Goal: Use online tool/utility: Utilize a website feature to perform a specific function

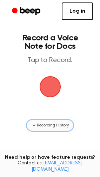
click at [57, 124] on span "Recording History" at bounding box center [53, 125] width 32 height 6
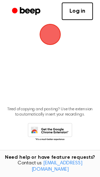
scroll to position [60, 0]
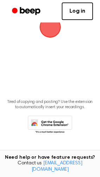
click at [55, 119] on icon at bounding box center [50, 124] width 45 height 19
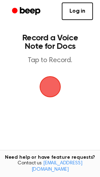
click at [53, 44] on h1 "Record a Voice Note for Docs" at bounding box center [50, 42] width 75 height 17
click at [52, 92] on span "button" at bounding box center [49, 86] width 21 height 21
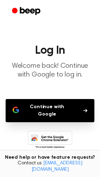
scroll to position [38, 0]
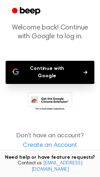
click at [73, 70] on button "Continue with Google" at bounding box center [50, 72] width 89 height 23
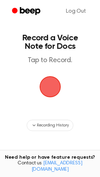
click at [55, 78] on span "button" at bounding box center [50, 87] width 24 height 24
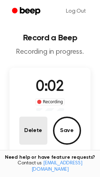
click at [29, 130] on button "Delete" at bounding box center [33, 130] width 28 height 28
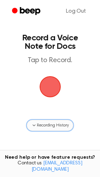
click at [42, 125] on span "Recording History" at bounding box center [53, 125] width 32 height 6
